Goal: Ask a question

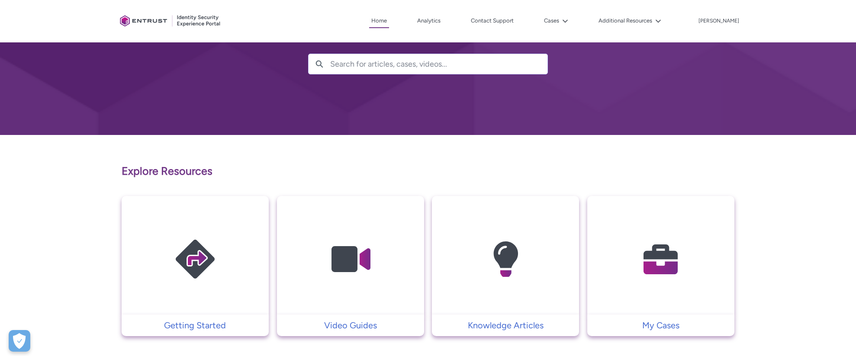
scroll to position [61, 0]
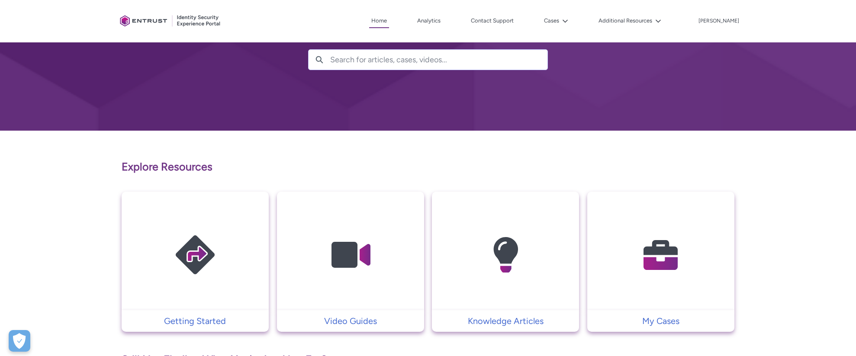
click at [662, 251] on img at bounding box center [660, 254] width 82 height 93
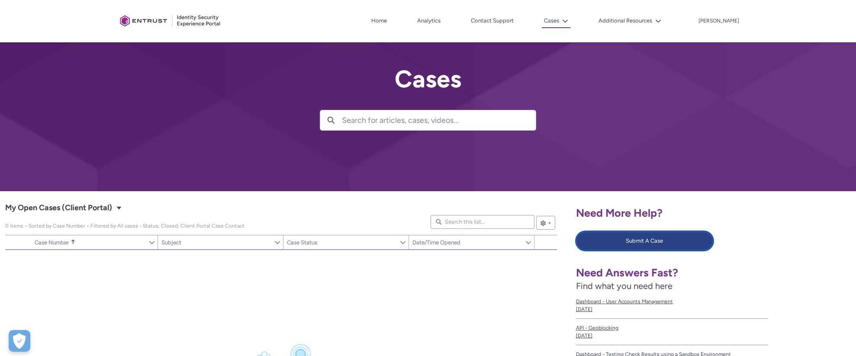
click at [601, 237] on button "Submit A Case" at bounding box center [645, 240] width 138 height 19
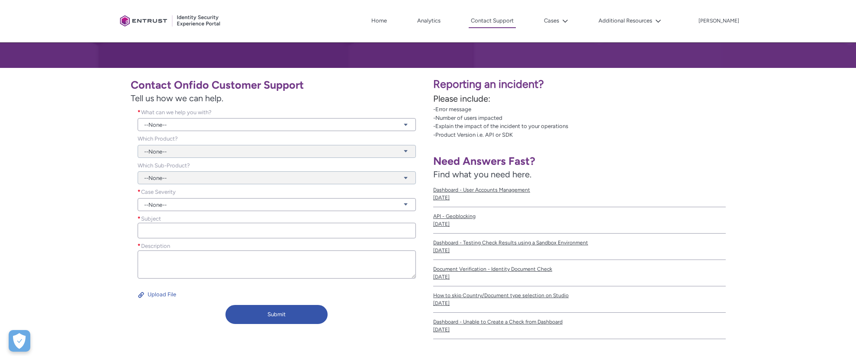
scroll to position [128, 0]
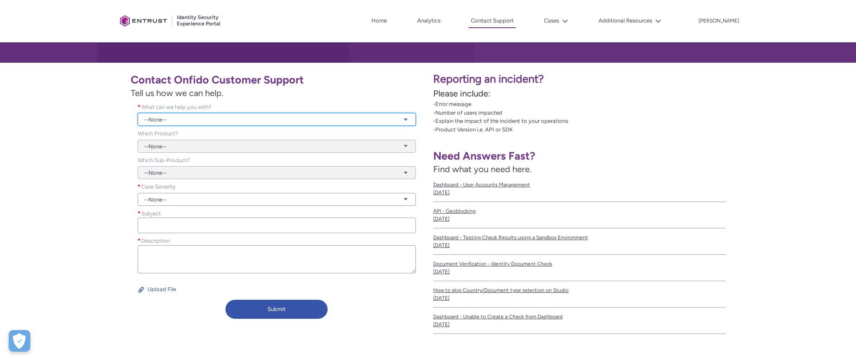
click at [178, 119] on link "--None--" at bounding box center [277, 119] width 279 height 13
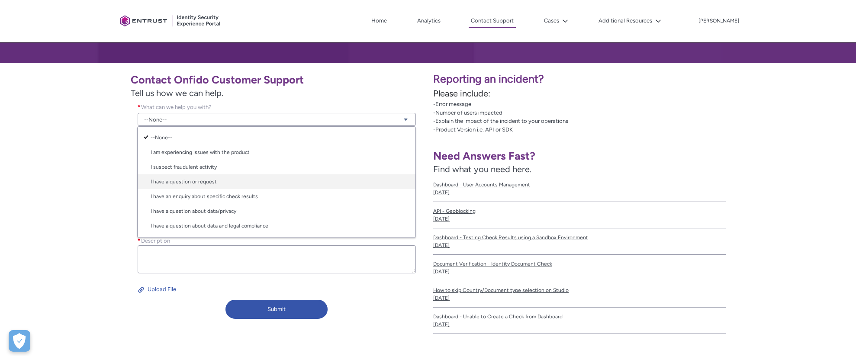
click at [177, 179] on link "I have a question or request" at bounding box center [277, 181] width 278 height 15
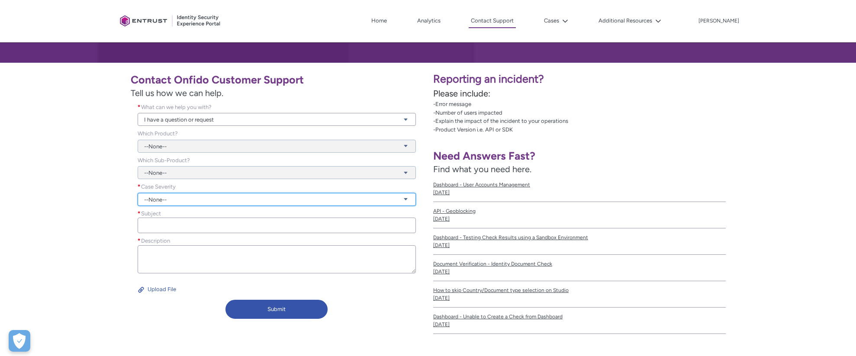
click at [171, 198] on link "--None--" at bounding box center [277, 199] width 279 height 13
click at [165, 231] on link "Normal" at bounding box center [277, 232] width 278 height 15
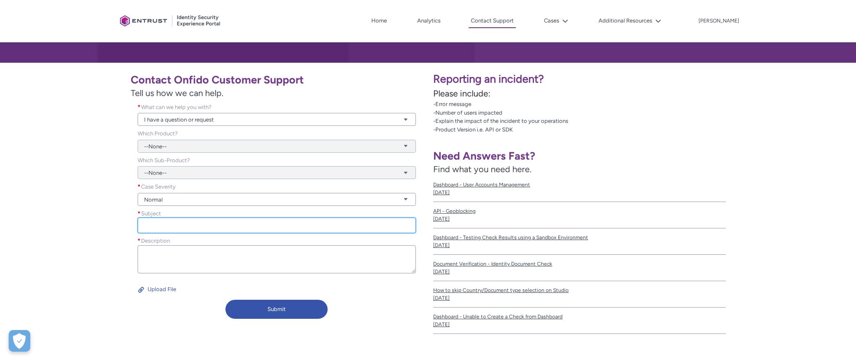
click at [174, 227] on input "Subject *" at bounding box center [277, 226] width 279 height 16
type input "Romanian ID Card support"
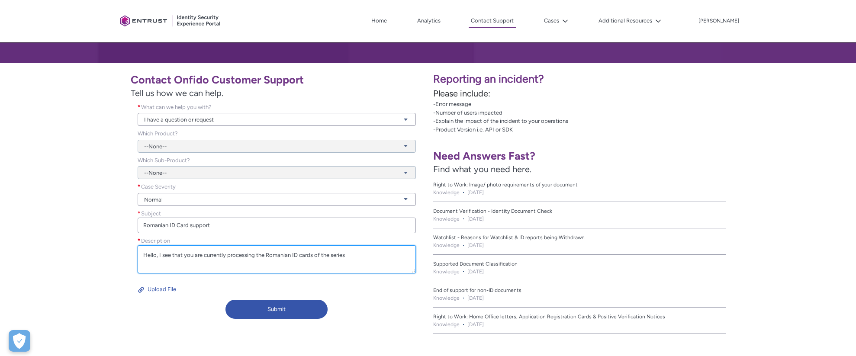
paste textarea "ROU-BO-05001"
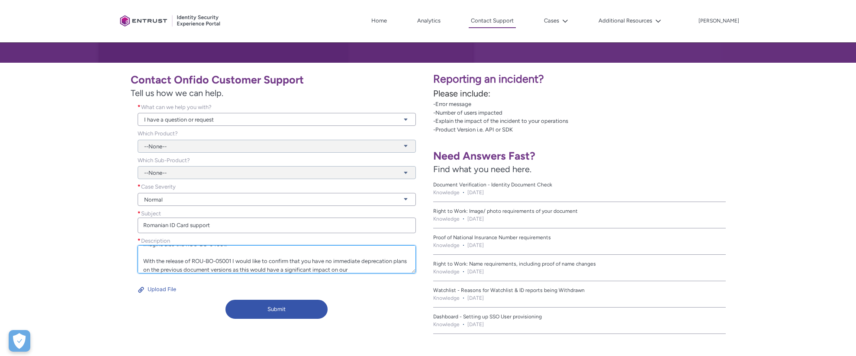
scroll to position [28, 0]
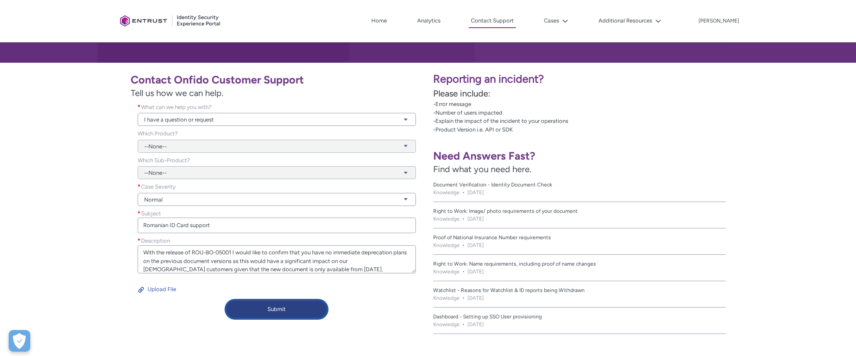
type textarea "Hello, I see that you are currently processing the Romanian ID cards of the ser…"
click at [292, 311] on button "Submit" at bounding box center [276, 309] width 102 height 19
